Goal: Task Accomplishment & Management: Use online tool/utility

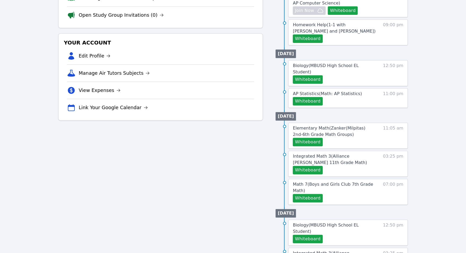
scroll to position [159, 0]
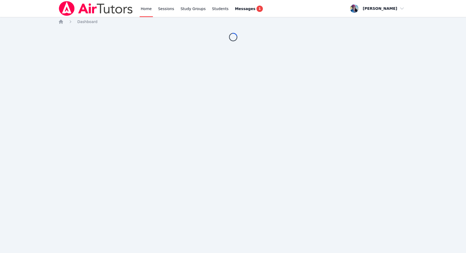
scroll to position [2, 0]
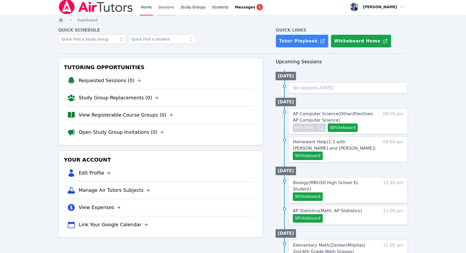
click at [157, 2] on link "Sessions" at bounding box center [166, 6] width 18 height 17
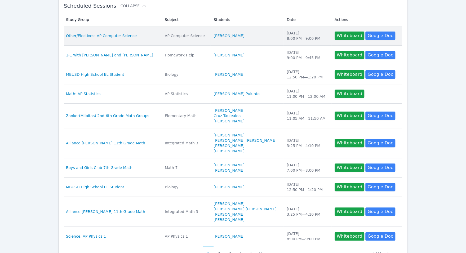
scroll to position [156, 0]
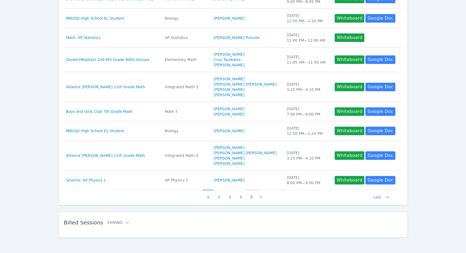
click at [249, 195] on button "5" at bounding box center [251, 195] width 11 height 10
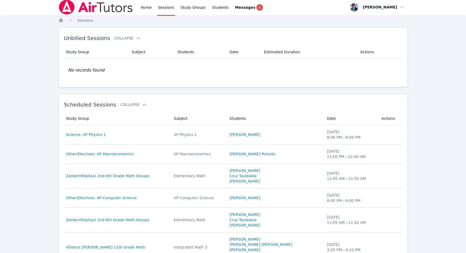
scroll to position [0, 0]
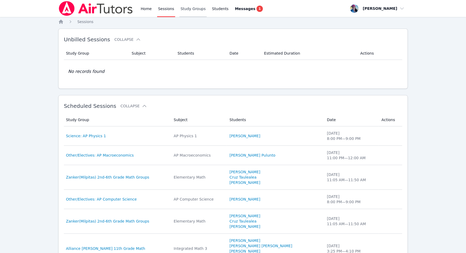
click at [193, 9] on link "Study Groups" at bounding box center [192, 8] width 27 height 17
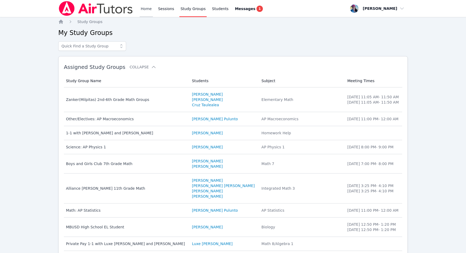
click at [142, 14] on link "Home" at bounding box center [145, 8] width 13 height 17
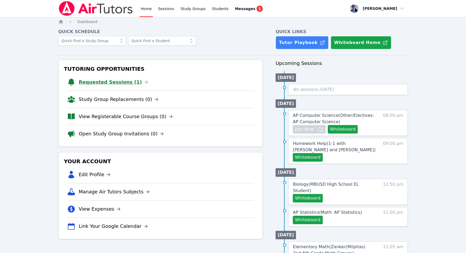
click at [123, 80] on link "Requested Sessions (1)" at bounding box center [114, 81] width 70 height 7
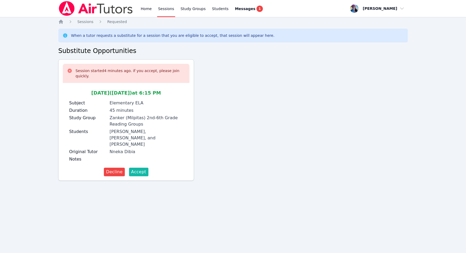
click at [135, 169] on span "Accept" at bounding box center [138, 172] width 15 height 6
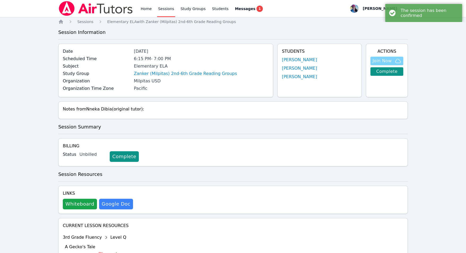
click at [382, 61] on span "Join Now" at bounding box center [381, 61] width 19 height 6
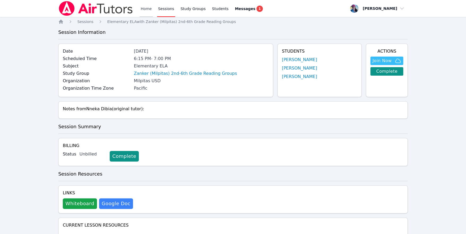
click at [142, 9] on link "Home" at bounding box center [145, 8] width 13 height 17
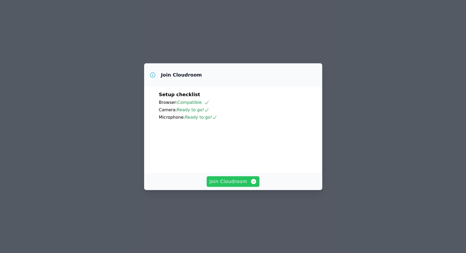
click at [242, 185] on span "Join Cloudroom" at bounding box center [232, 181] width 47 height 7
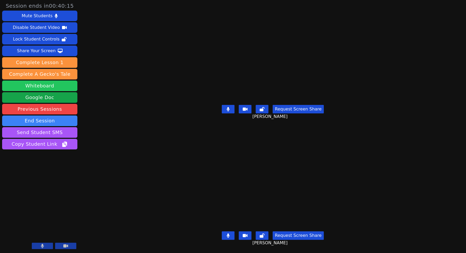
click at [66, 82] on button "Whiteboard" at bounding box center [39, 85] width 75 height 11
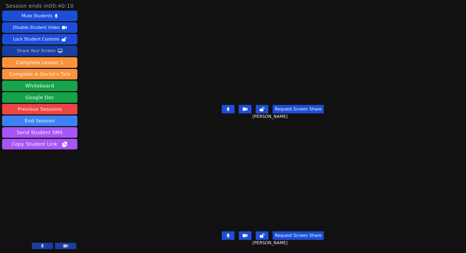
click at [45, 52] on div "Share Your Screen" at bounding box center [36, 51] width 39 height 8
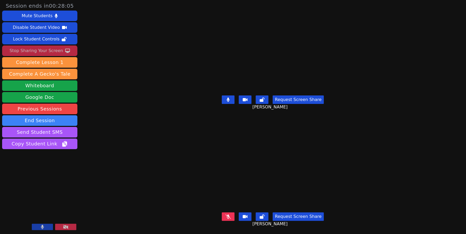
click at [230, 219] on icon at bounding box center [227, 217] width 5 height 4
click at [229, 98] on icon at bounding box center [228, 100] width 3 height 4
click at [231, 97] on button at bounding box center [228, 100] width 13 height 8
click at [228, 99] on button at bounding box center [228, 100] width 13 height 8
click at [229, 99] on icon at bounding box center [227, 100] width 3 height 4
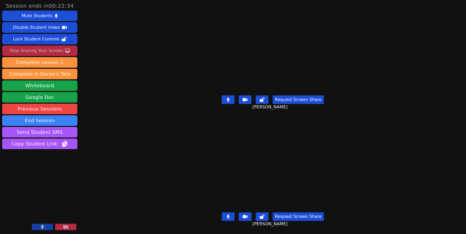
click at [229, 217] on icon at bounding box center [228, 217] width 3 height 4
click at [231, 213] on button at bounding box center [228, 217] width 13 height 8
click at [229, 98] on icon at bounding box center [228, 100] width 3 height 4
click at [230, 98] on icon at bounding box center [227, 99] width 5 height 4
click at [229, 216] on icon at bounding box center [228, 217] width 3 height 4
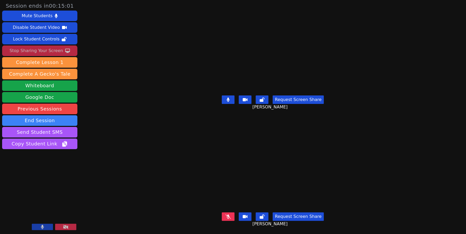
click at [226, 215] on button at bounding box center [228, 217] width 13 height 8
click at [232, 215] on button at bounding box center [228, 217] width 13 height 8
click at [230, 213] on button at bounding box center [228, 217] width 13 height 8
